Goal: Obtain resource: Download file/media

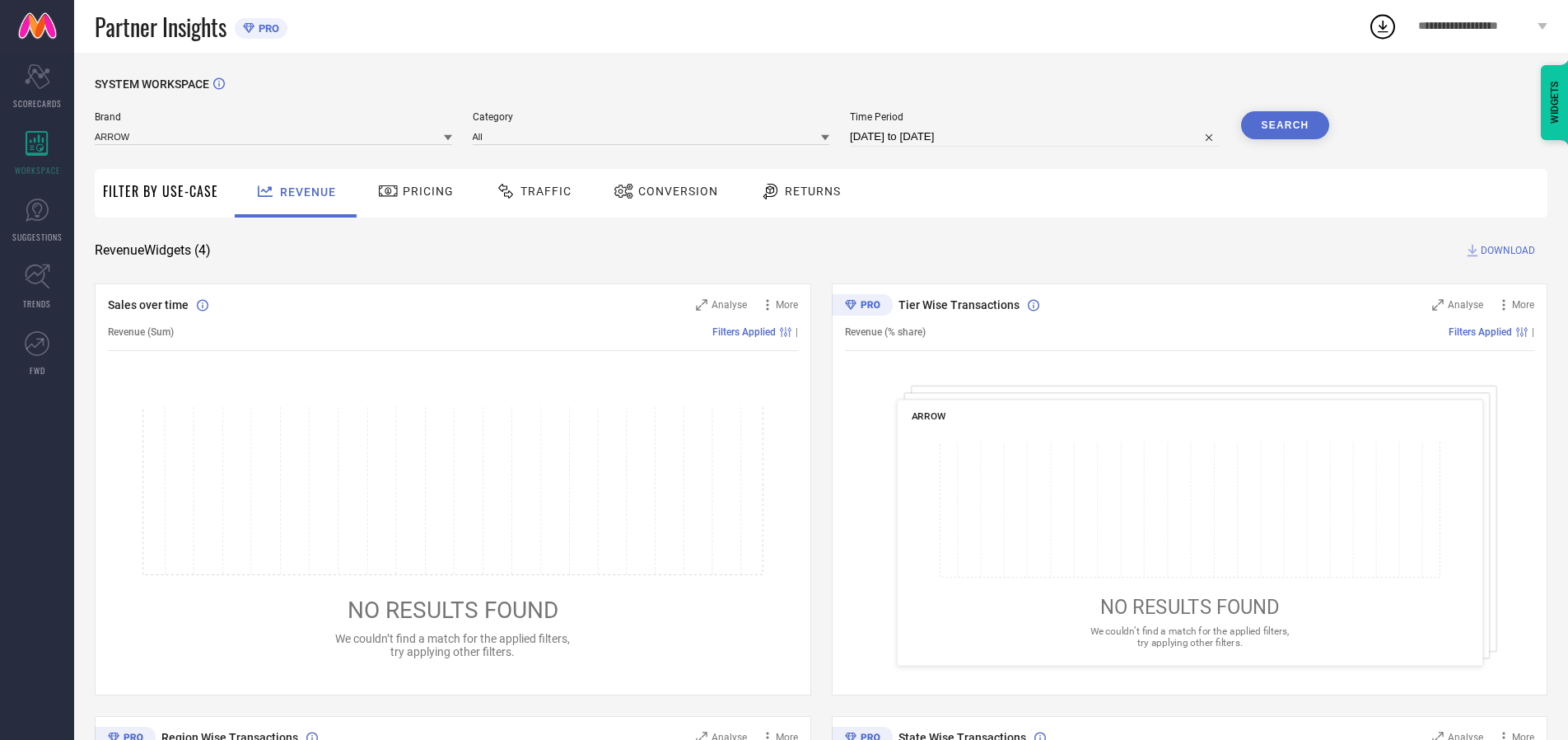
click at [529, 191] on span "Traffic" at bounding box center [546, 191] width 51 height 13
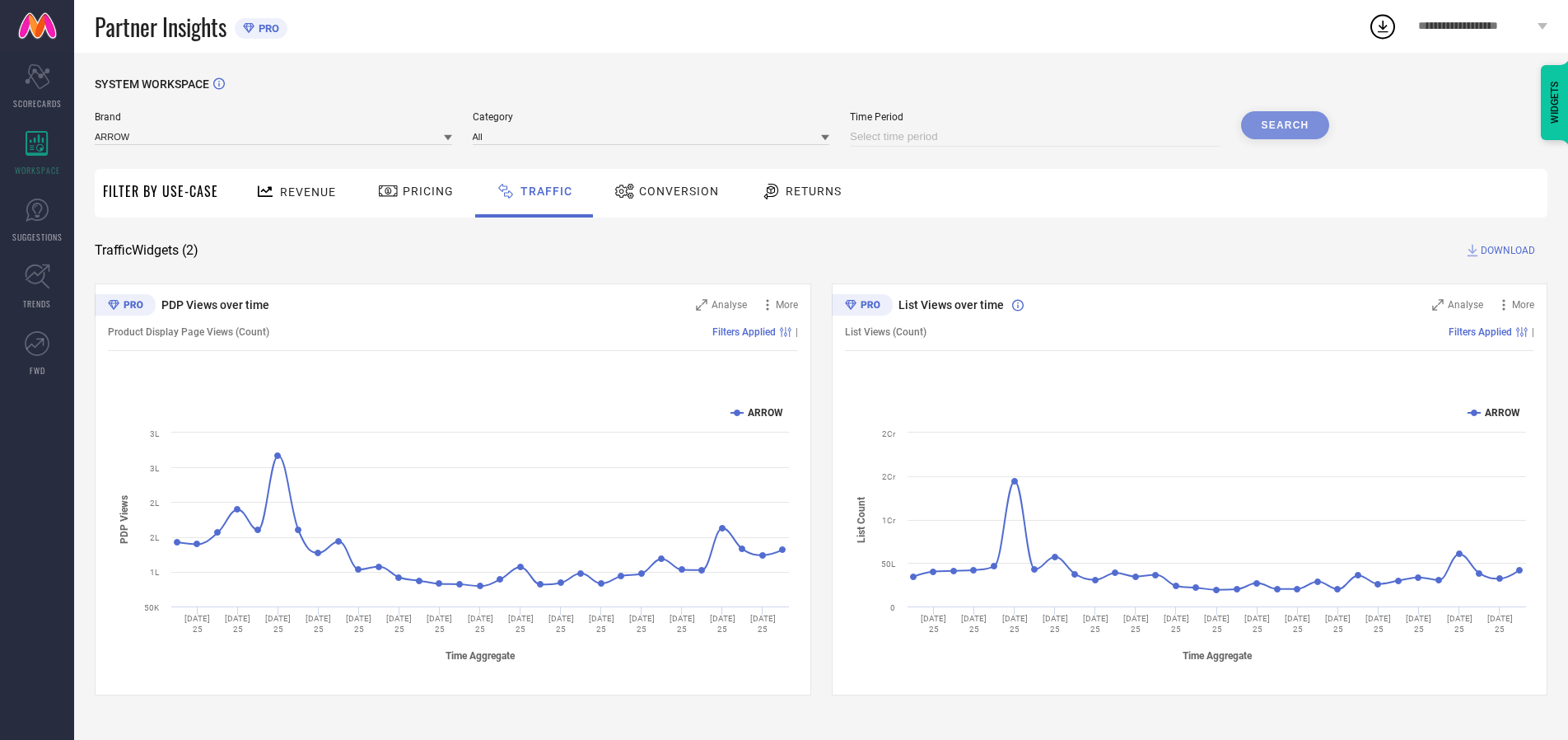
click at [1038, 137] on input at bounding box center [1035, 137] width 371 height 20
select select "8"
select select "2025"
select select "9"
select select "2025"
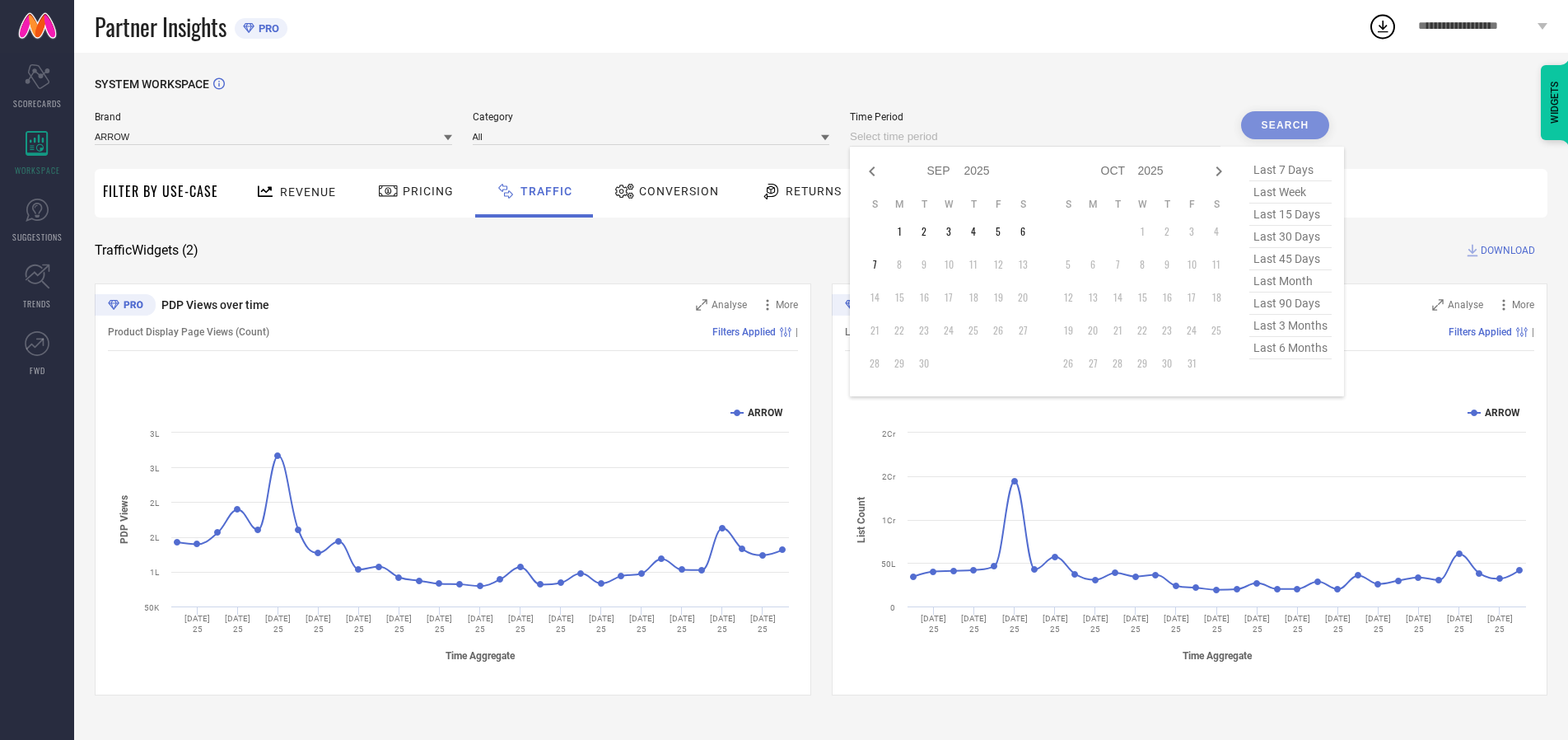
click at [880, 264] on td "7" at bounding box center [874, 264] width 25 height 25
type input "[DATE] to [DATE]"
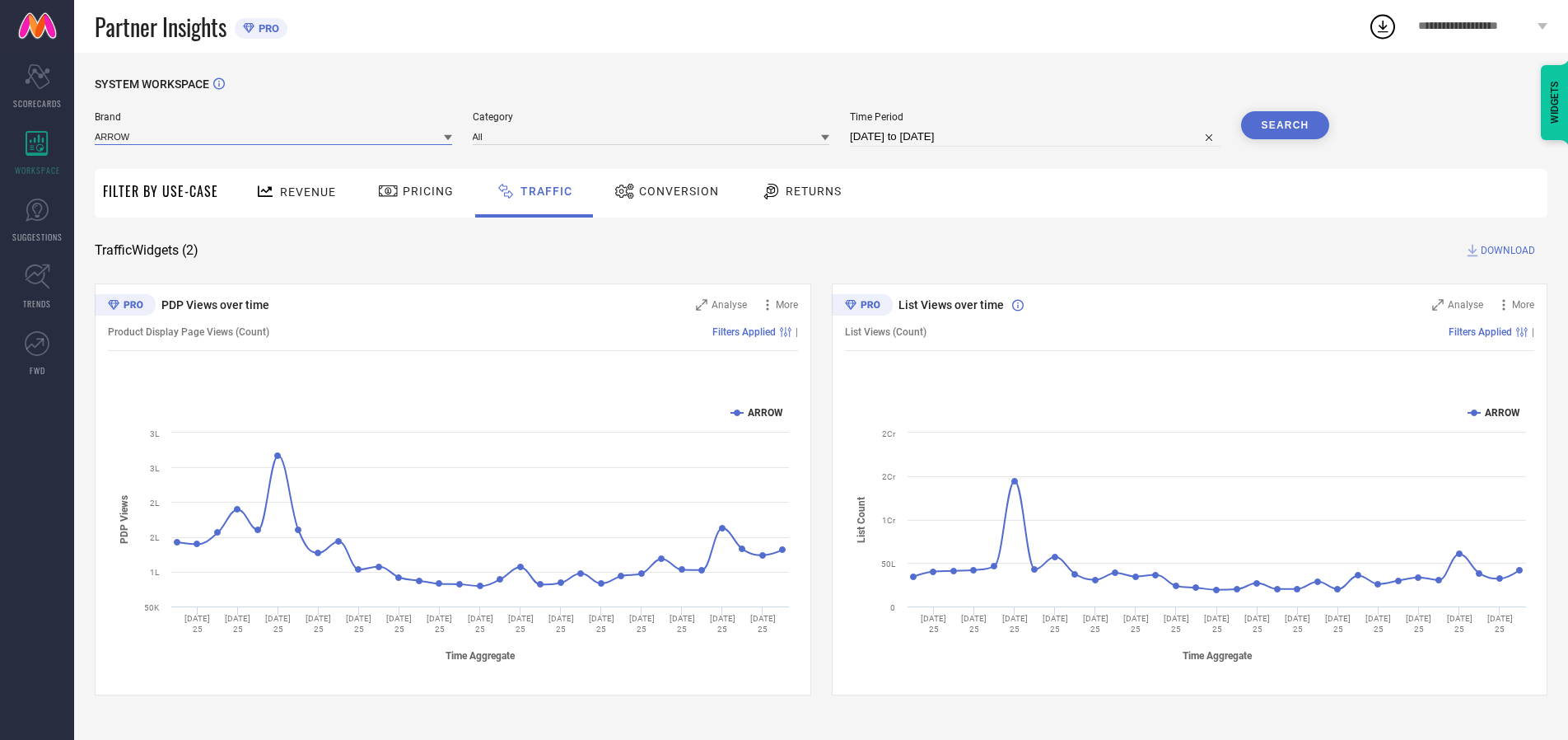
click at [274, 136] on input at bounding box center [273, 136] width 357 height 17
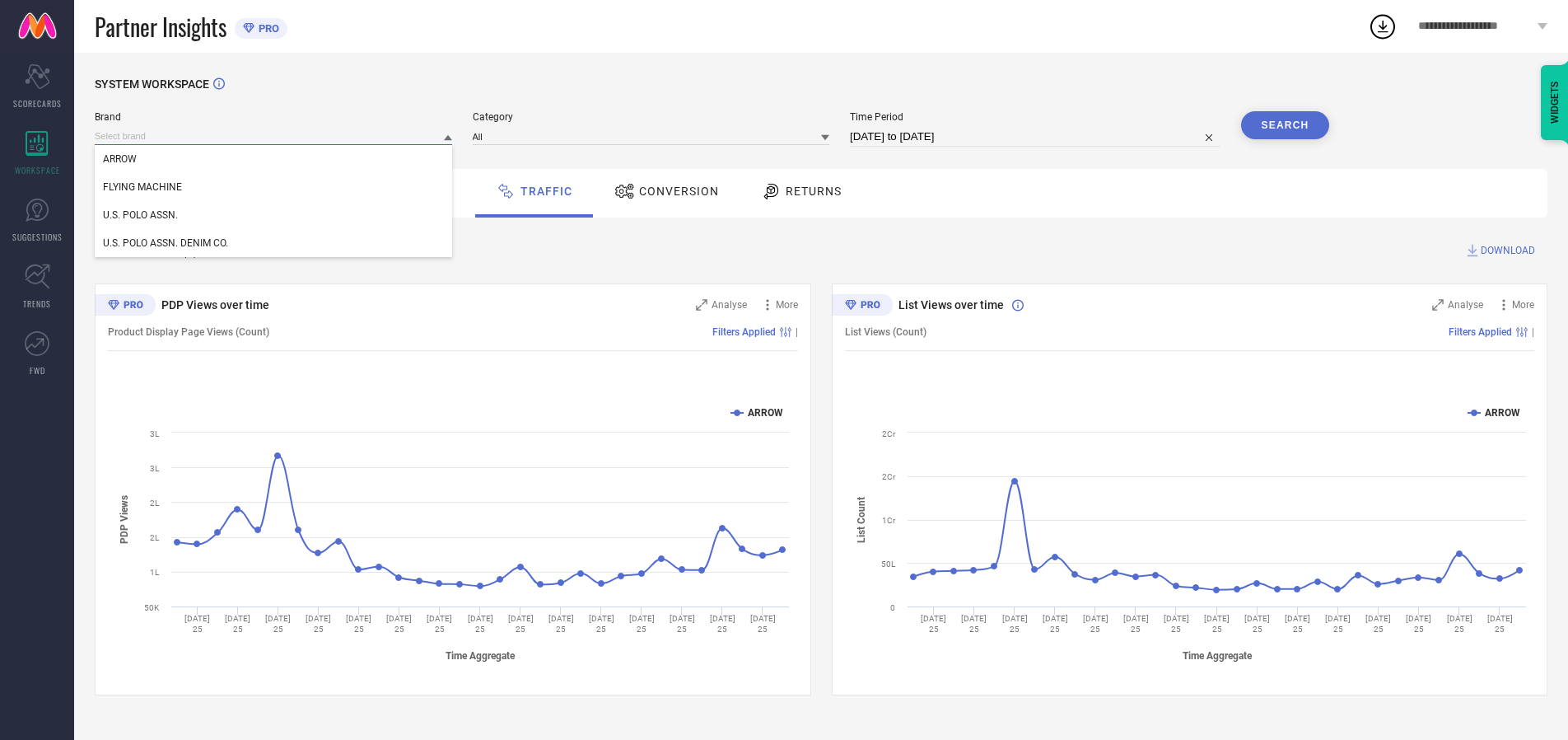
click at [274, 136] on input at bounding box center [273, 136] width 357 height 17
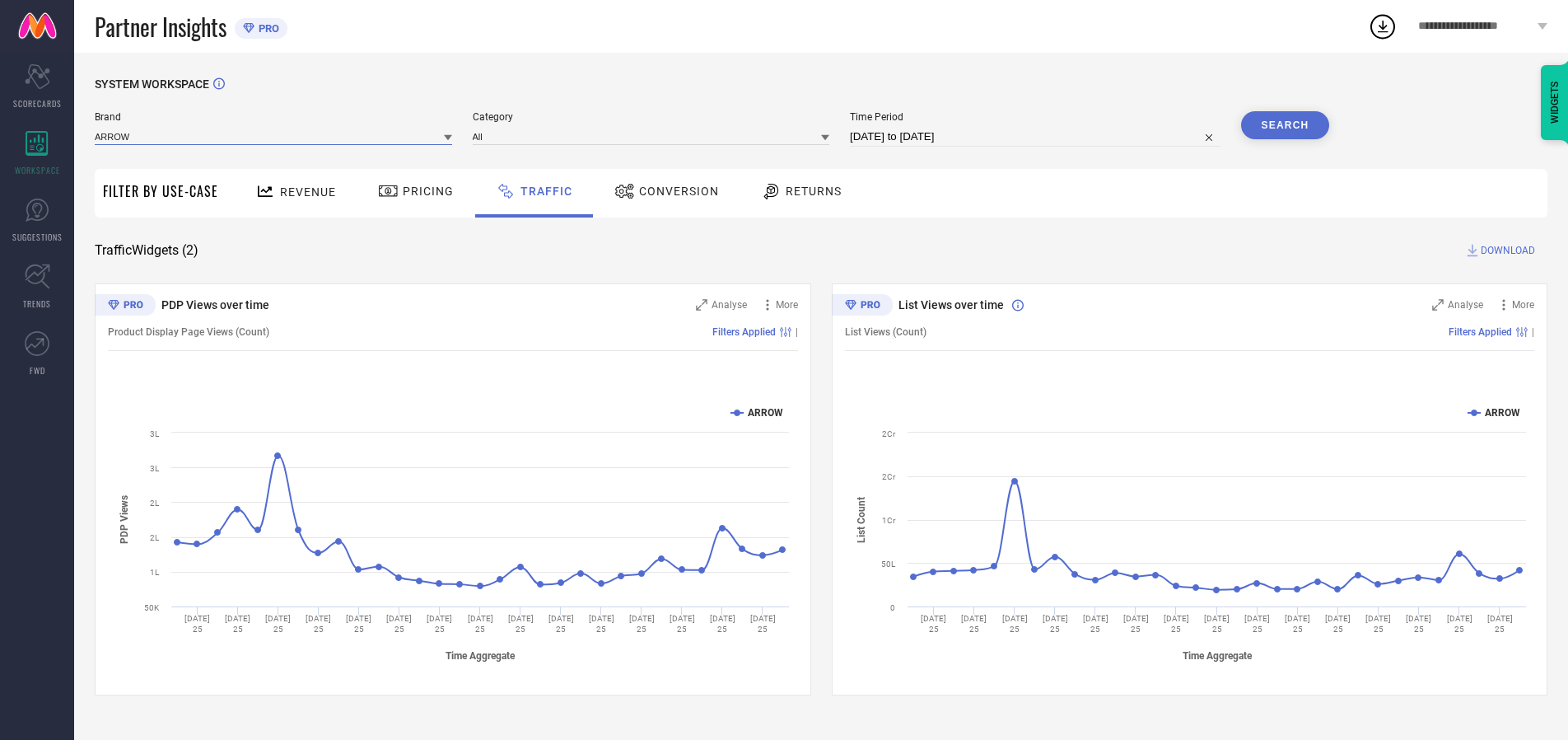
click at [274, 136] on input at bounding box center [273, 136] width 357 height 17
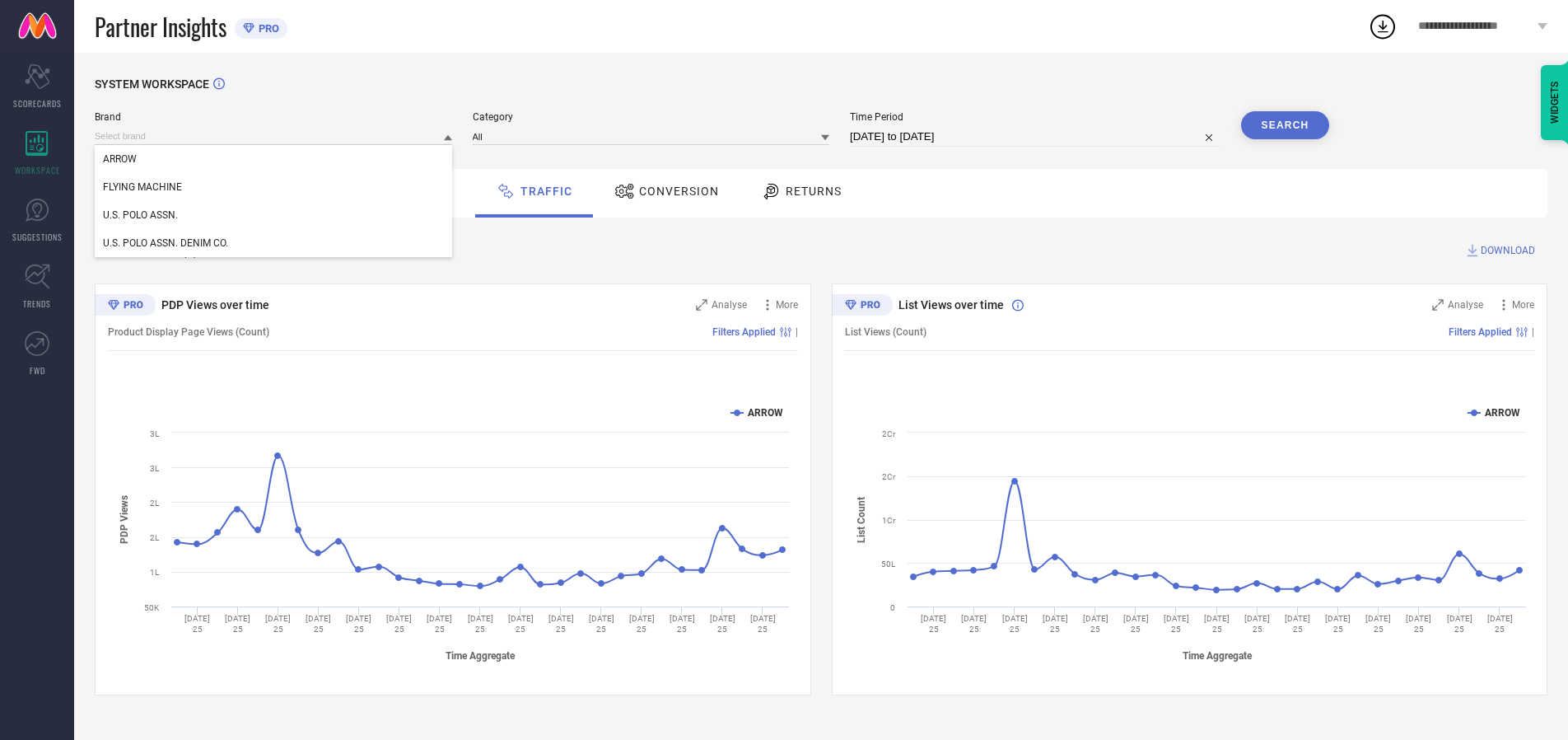
click at [274, 215] on div "U.S. POLO ASSN." at bounding box center [273, 216] width 357 height 28
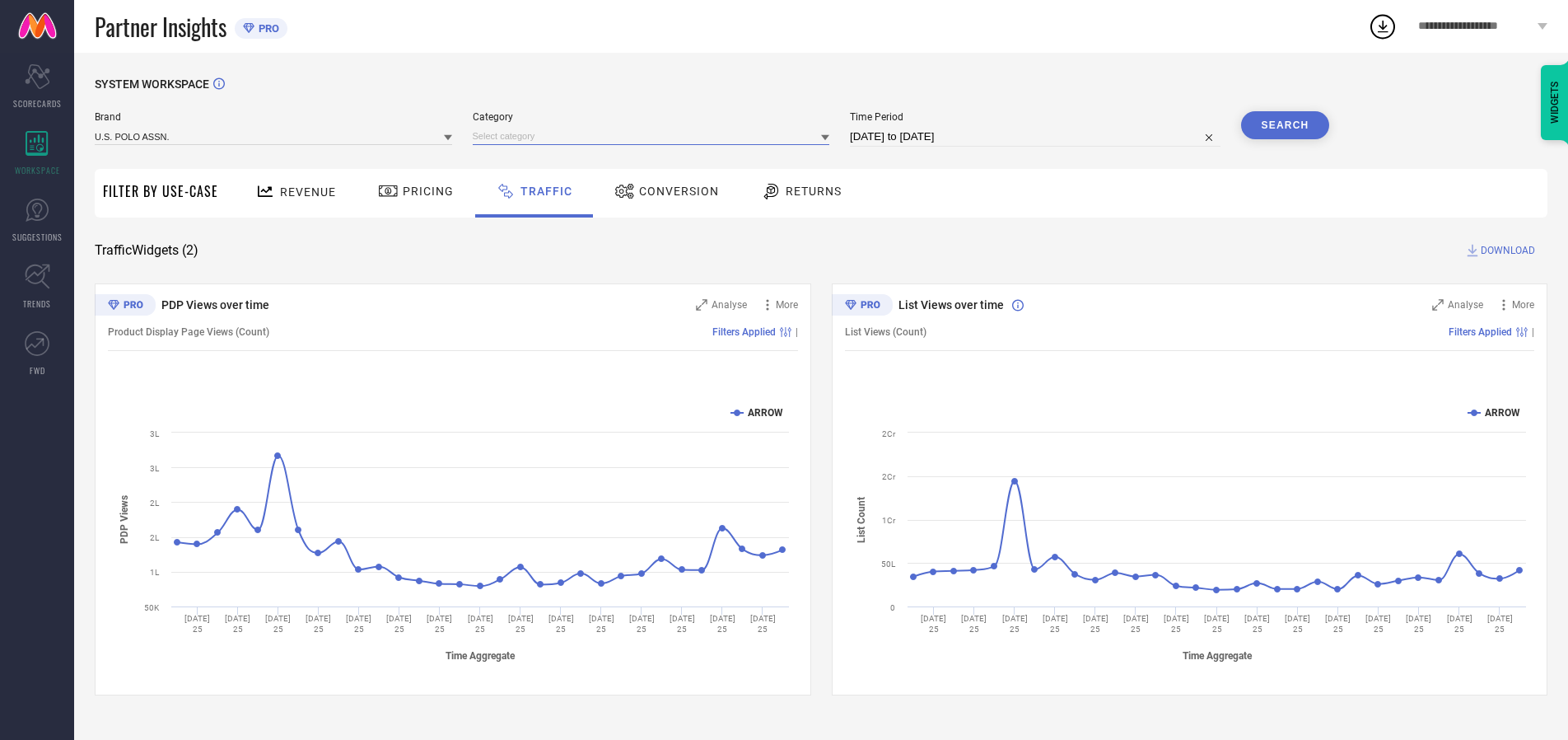
click at [655, 136] on input at bounding box center [651, 136] width 357 height 17
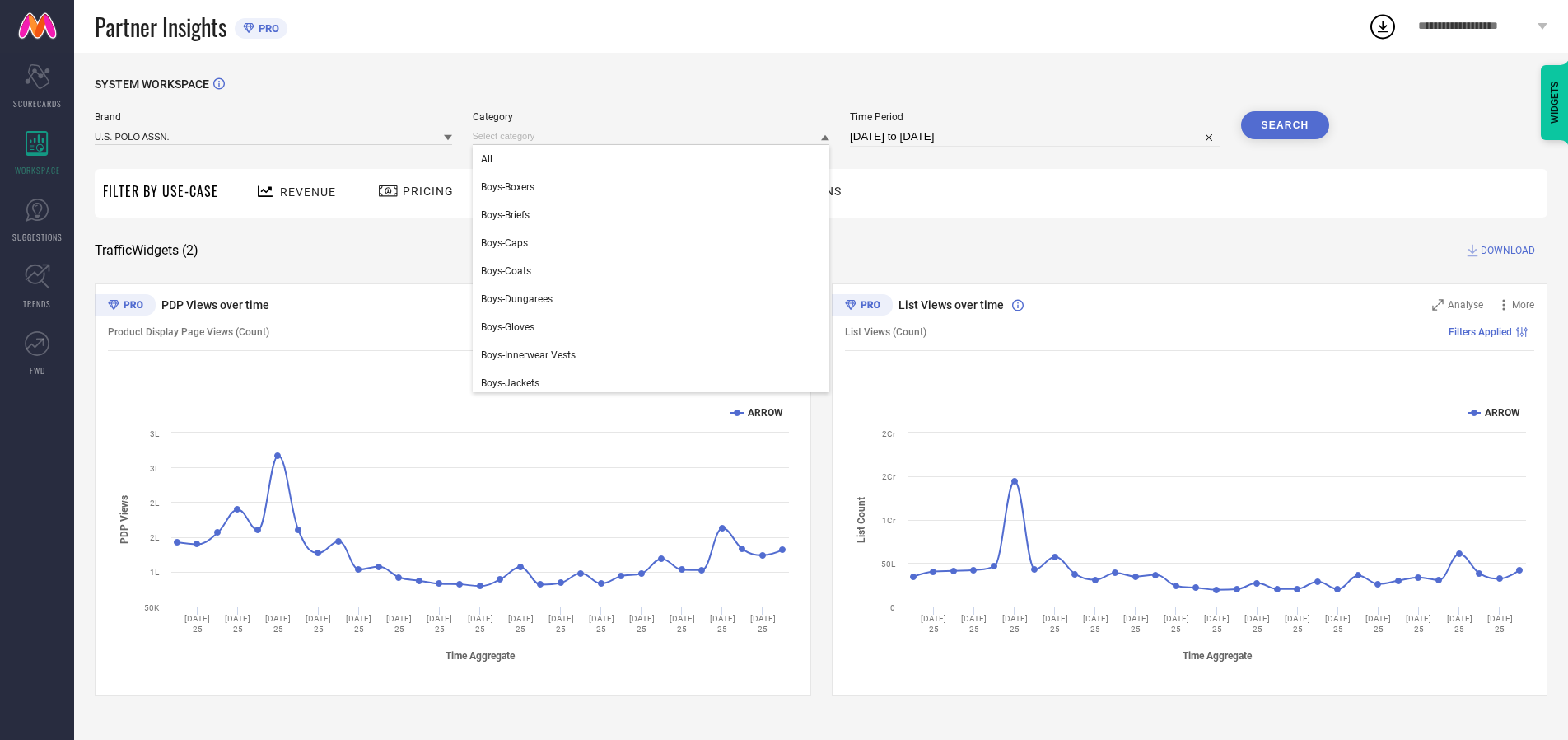
click at [655, 159] on div "All" at bounding box center [651, 159] width 357 height 28
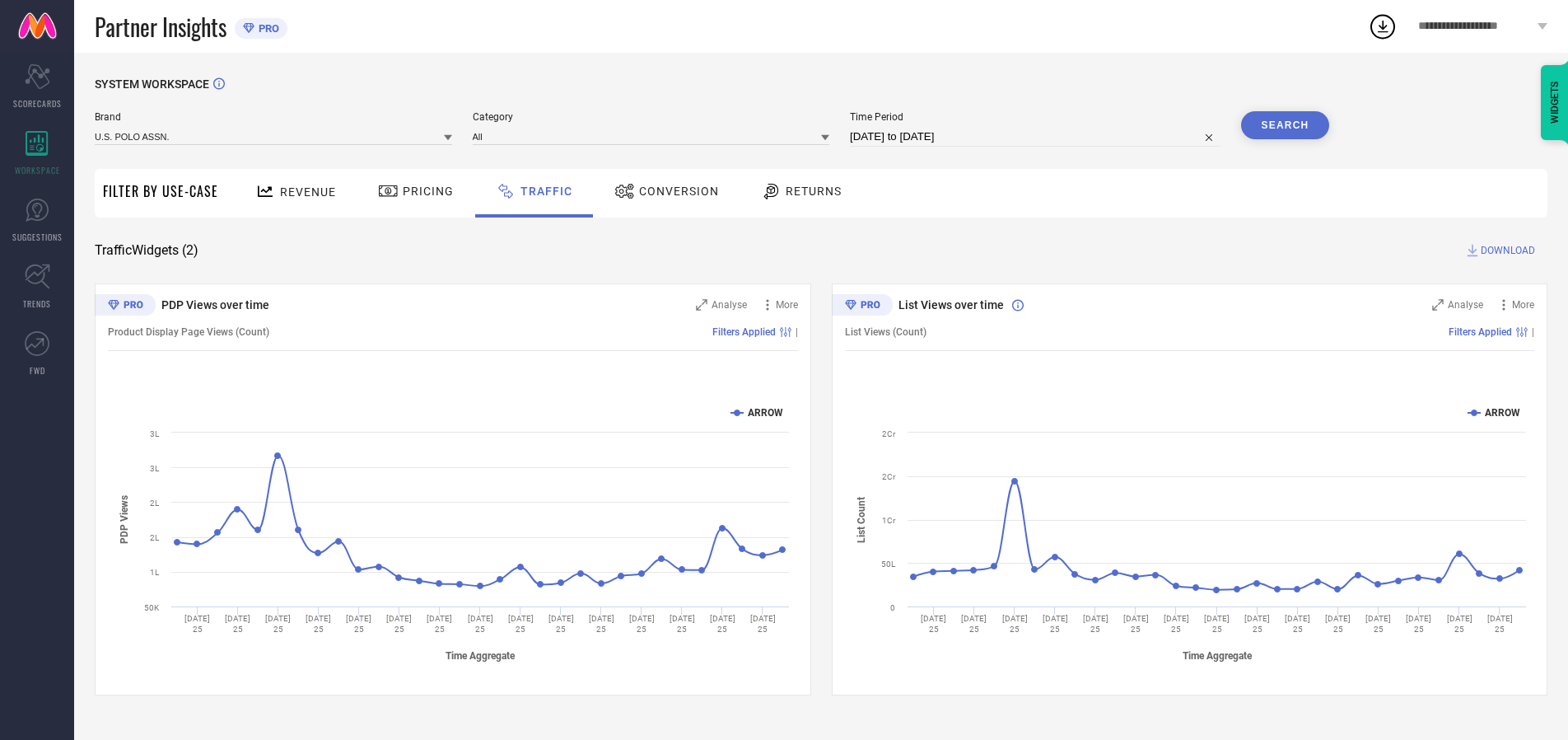
click at [1285, 125] on button "Search" at bounding box center [1285, 125] width 89 height 28
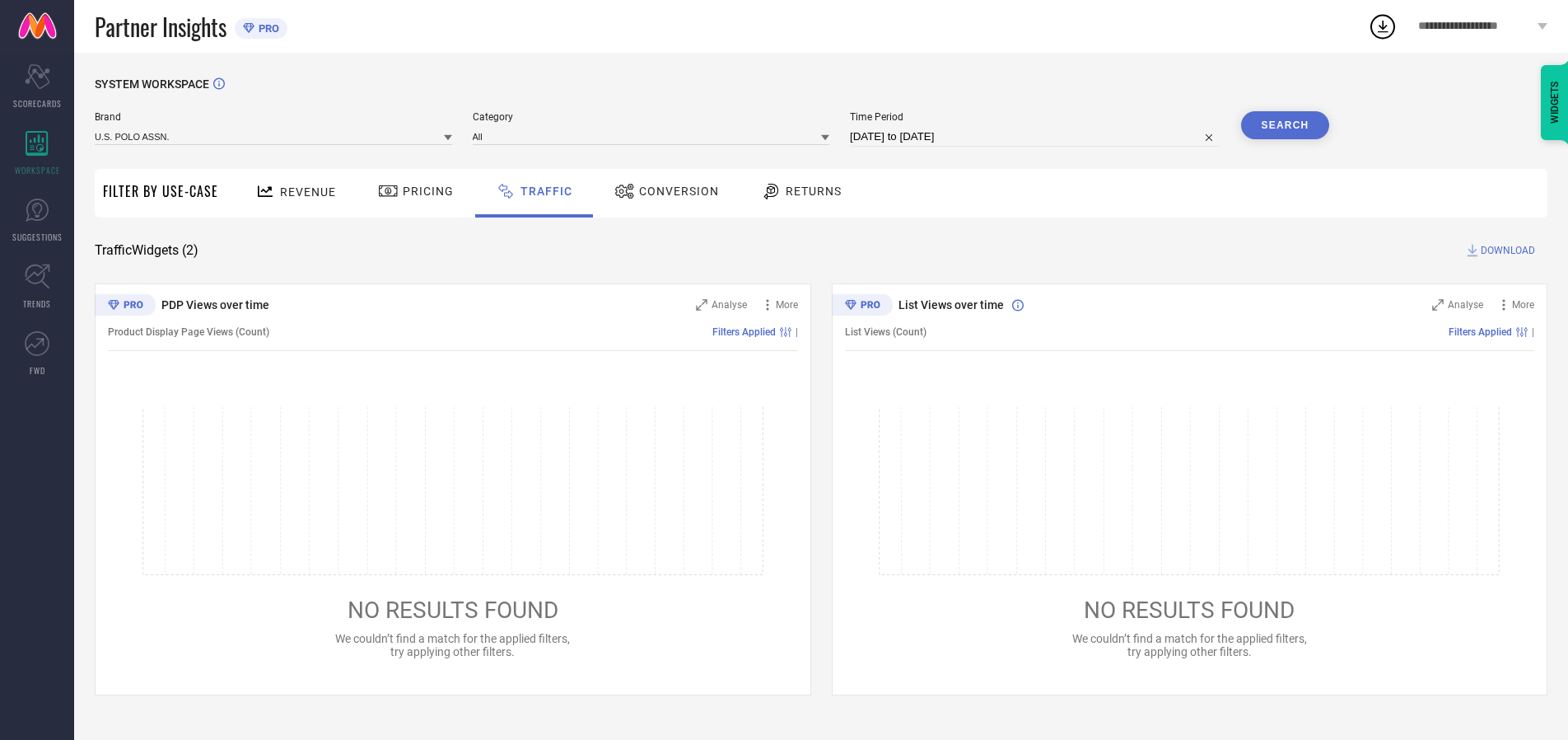
click at [1505, 250] on span "DOWNLOAD" at bounding box center [1508, 250] width 54 height 17
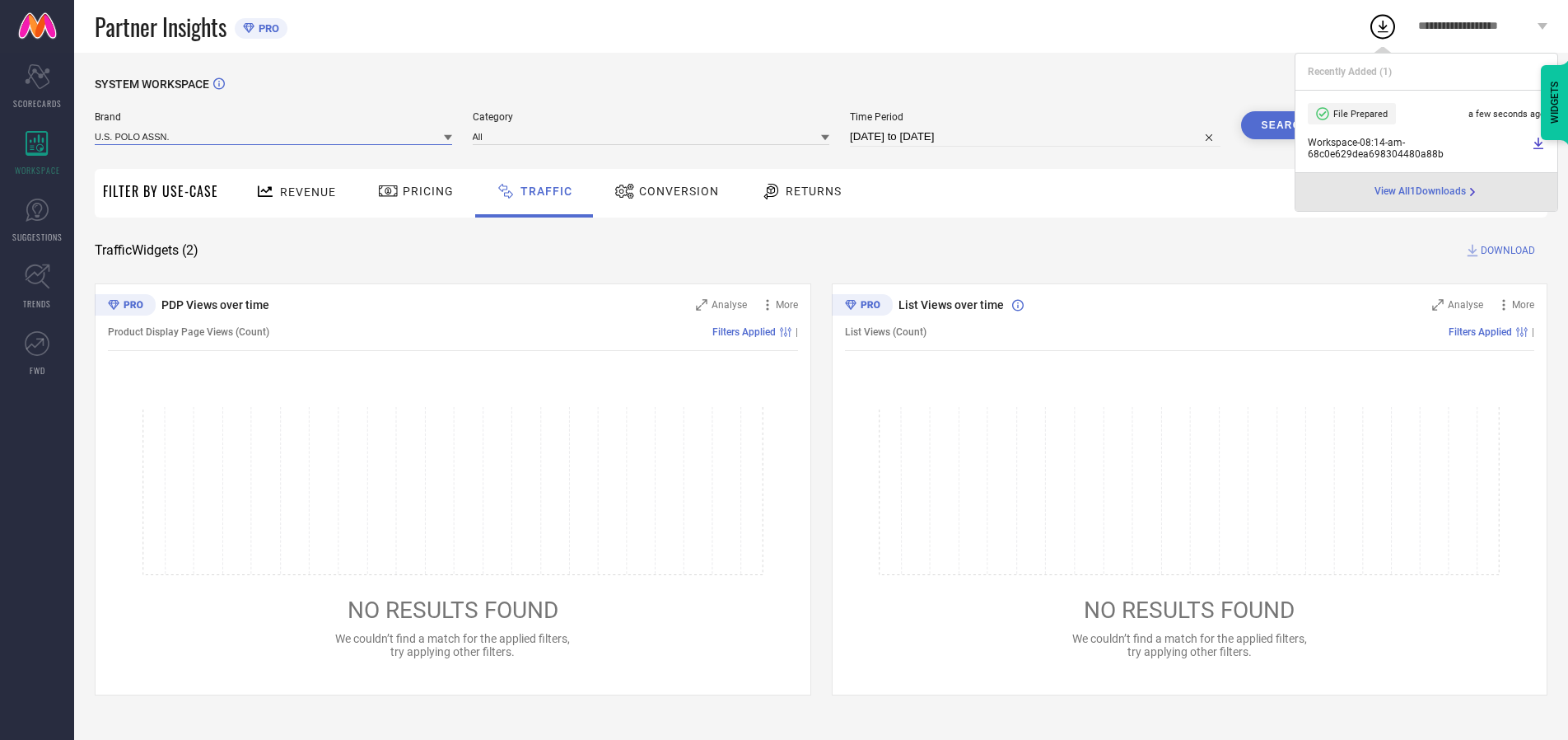
click at [274, 136] on input at bounding box center [273, 136] width 357 height 17
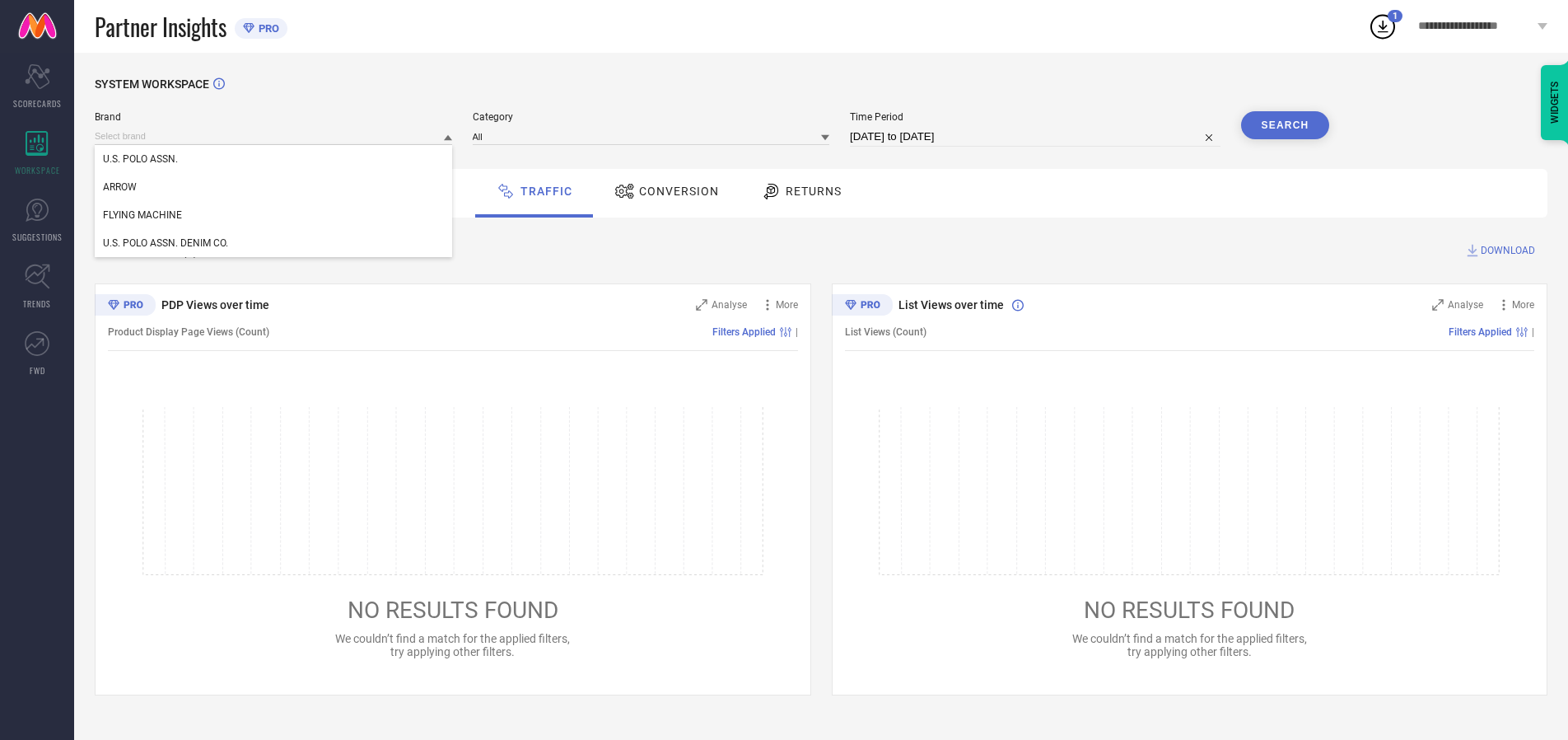
click at [274, 243] on div "U.S. POLO ASSN. DENIM CO." at bounding box center [273, 243] width 357 height 28
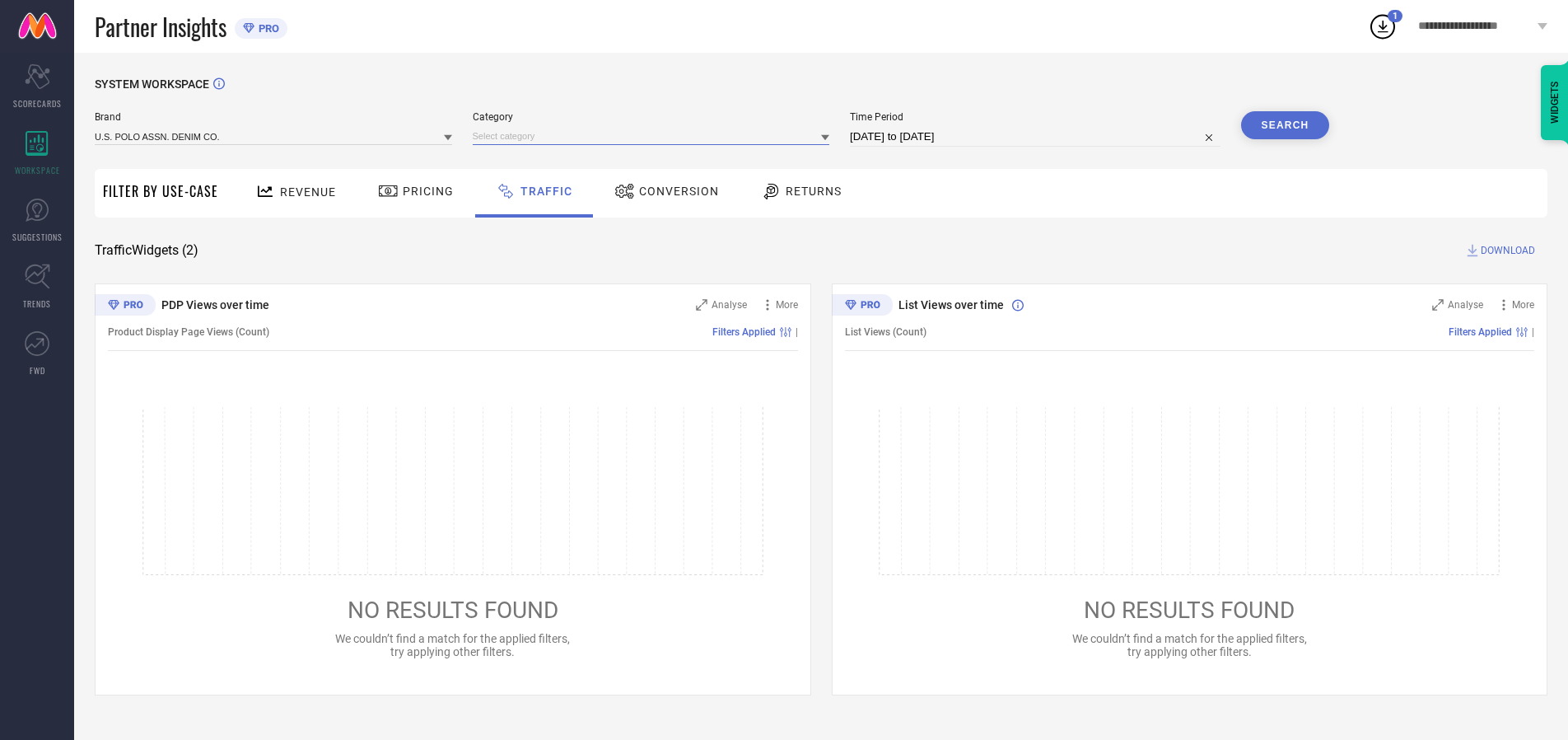
click at [655, 136] on input at bounding box center [651, 136] width 357 height 17
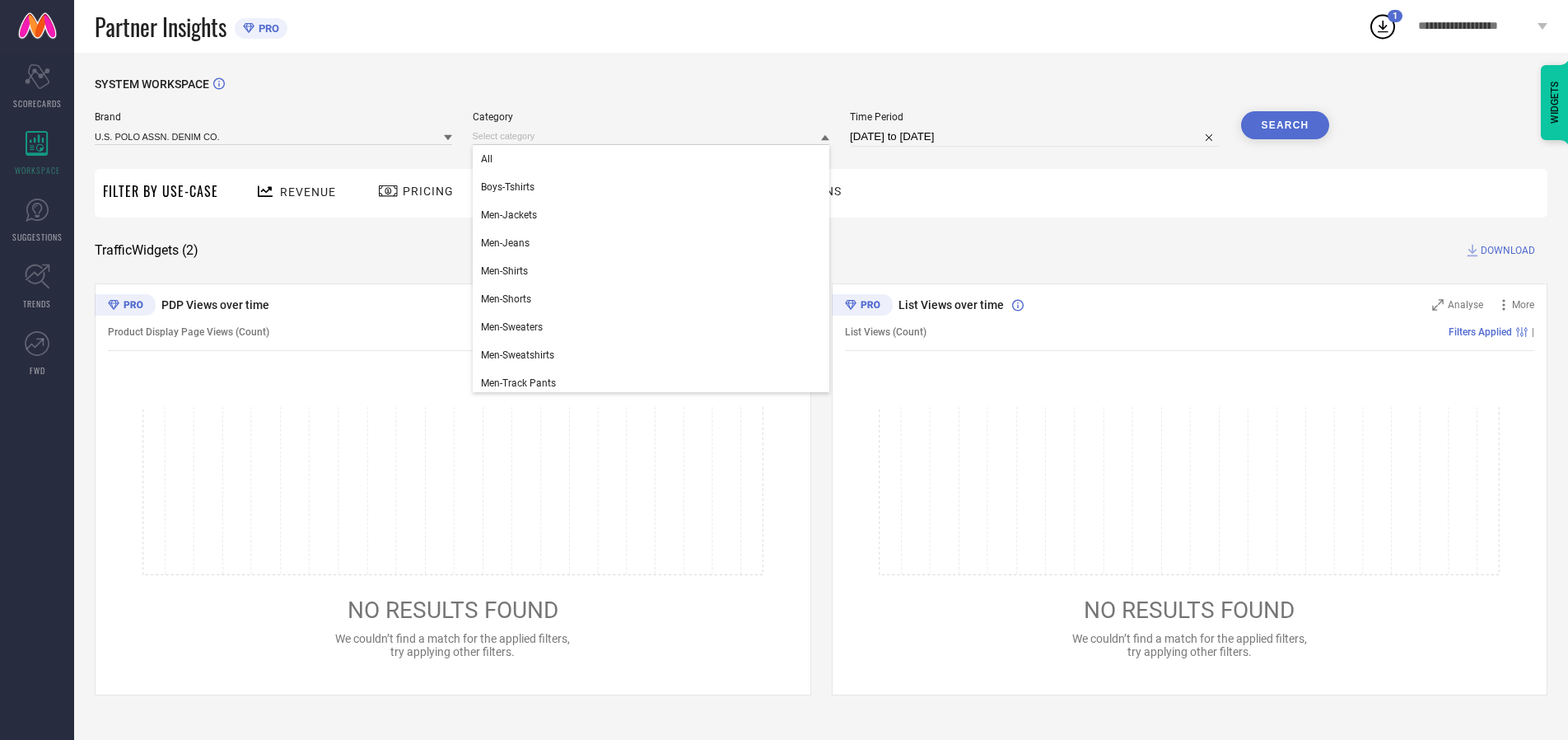
click at [655, 159] on div "All" at bounding box center [651, 159] width 357 height 28
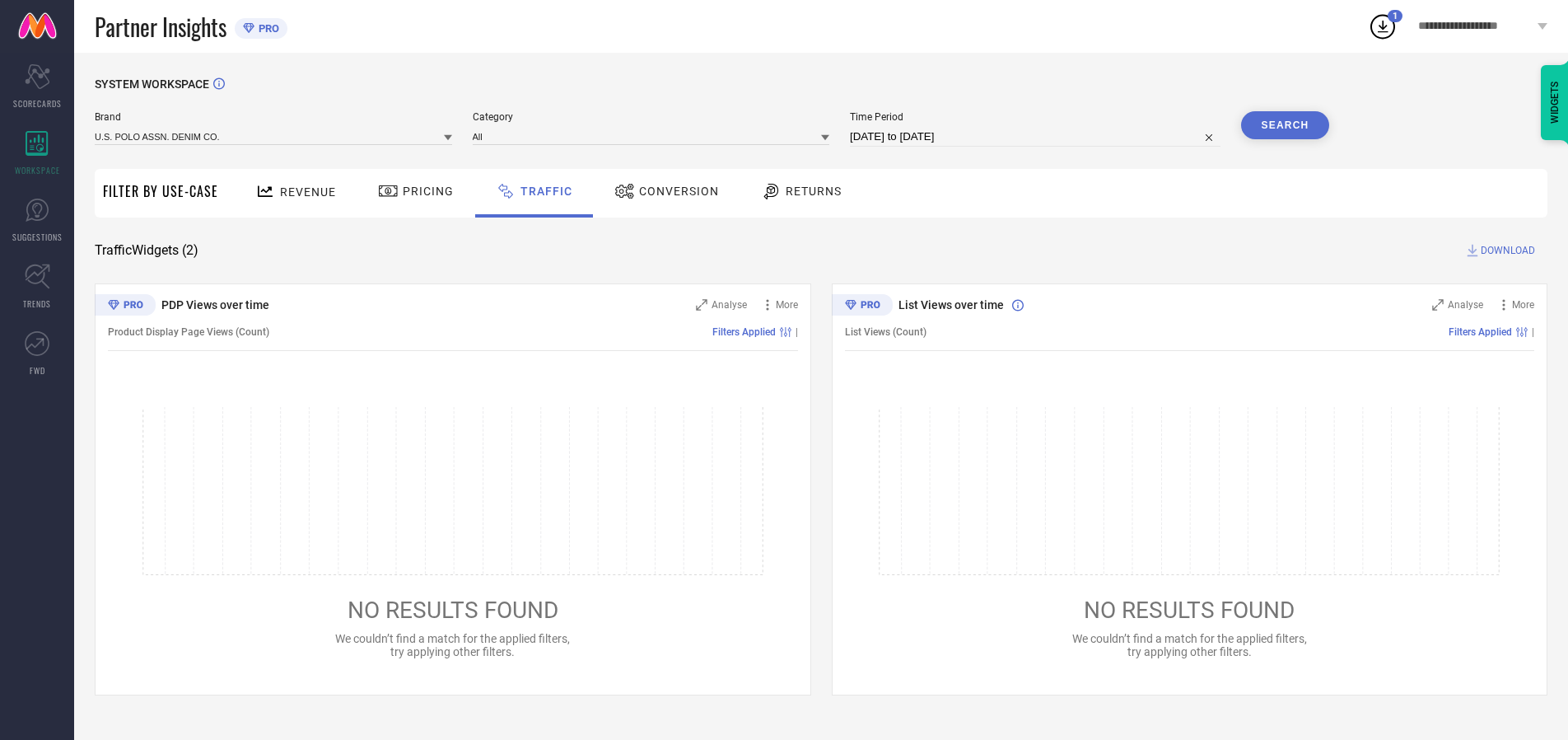
click at [1285, 125] on button "Search" at bounding box center [1285, 125] width 89 height 28
click at [1505, 250] on span "DOWNLOAD" at bounding box center [1508, 250] width 54 height 17
